Goal: Navigation & Orientation: Find specific page/section

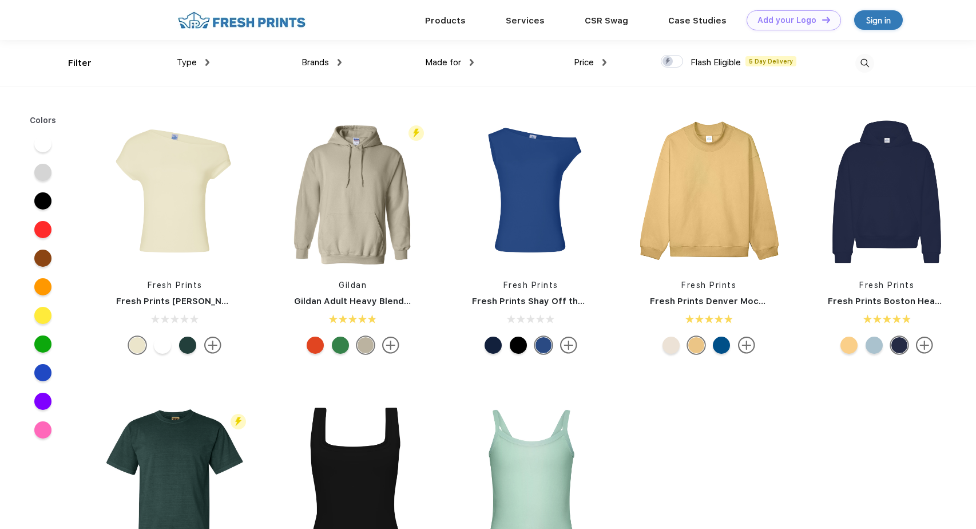
scroll to position [1, 0]
click at [312, 61] on span "Brands" at bounding box center [315, 62] width 27 height 10
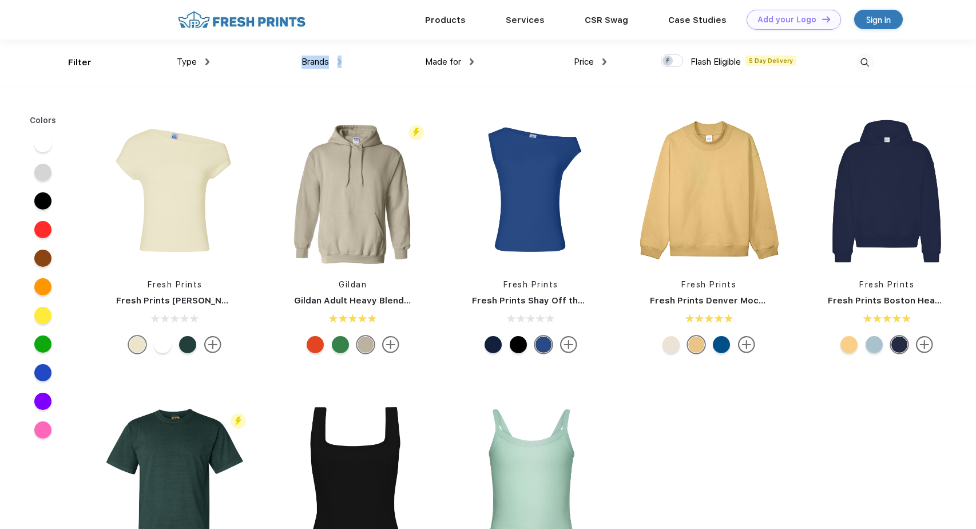
click at [312, 61] on span "Brands" at bounding box center [315, 62] width 27 height 10
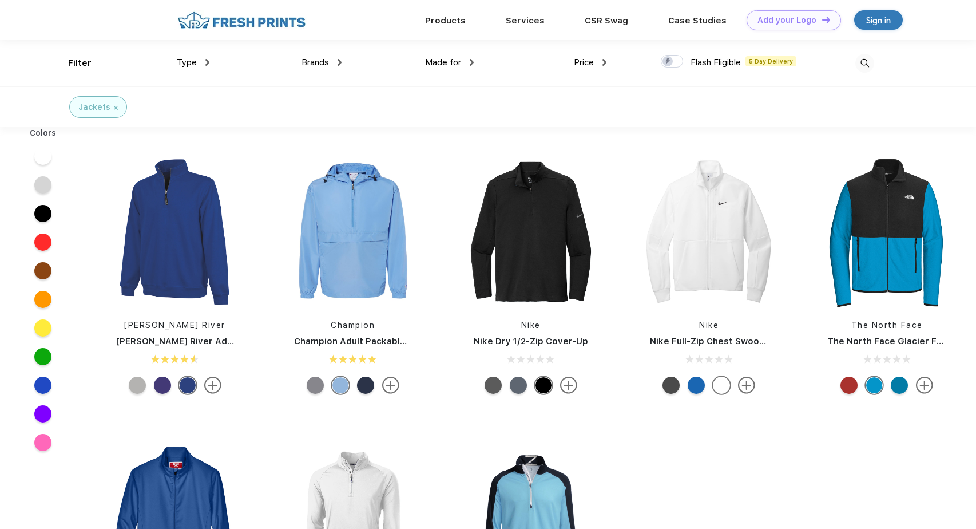
click at [326, 65] on span "Brands" at bounding box center [315, 62] width 27 height 10
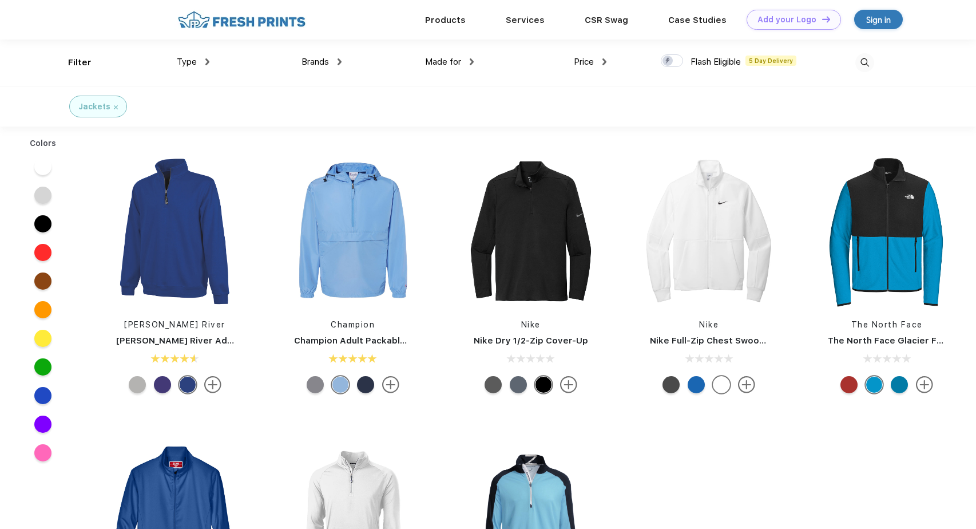
click at [326, 65] on span "Brands" at bounding box center [315, 62] width 27 height 10
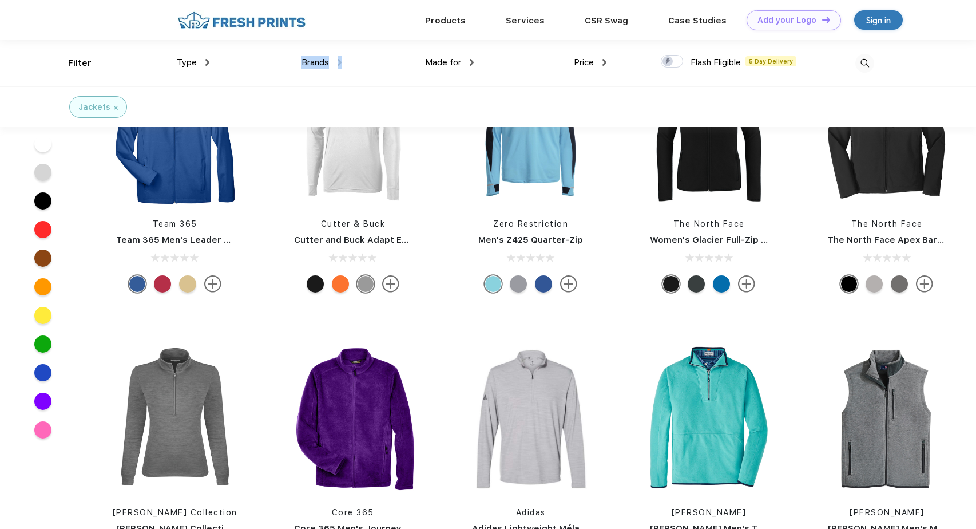
scroll to position [0, 0]
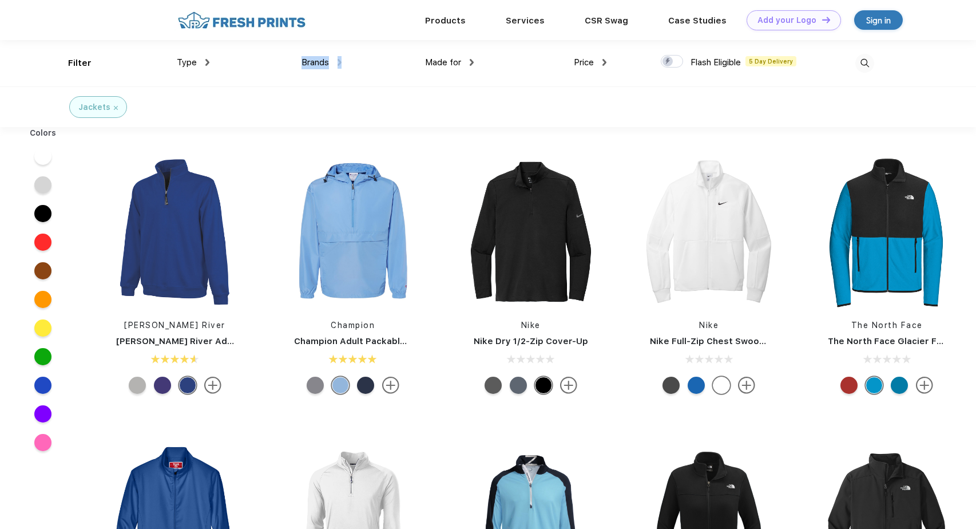
click at [321, 61] on span "Brands" at bounding box center [315, 62] width 27 height 10
